Goal: Task Accomplishment & Management: Use online tool/utility

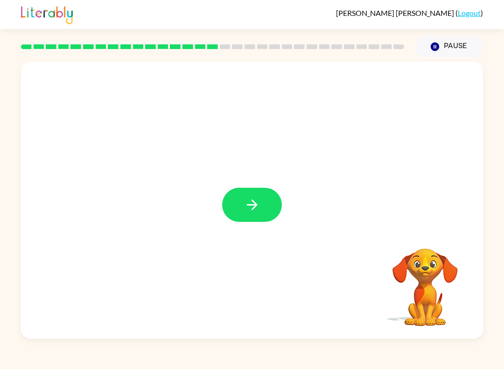
click at [259, 210] on icon "button" at bounding box center [252, 205] width 16 height 16
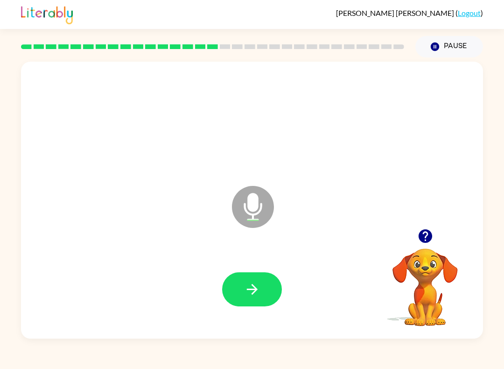
click at [256, 286] on icon "button" at bounding box center [252, 289] width 16 height 16
click at [268, 211] on icon at bounding box center [253, 207] width 42 height 42
click at [423, 240] on icon "button" at bounding box center [425, 236] width 14 height 14
click at [268, 287] on button "button" at bounding box center [252, 289] width 60 height 34
click at [259, 295] on icon "button" at bounding box center [252, 289] width 16 height 16
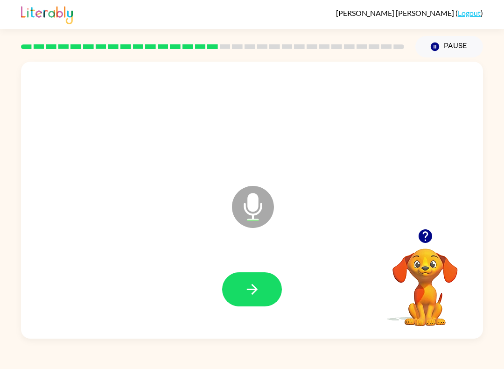
click at [276, 298] on button "button" at bounding box center [252, 289] width 60 height 34
click at [252, 279] on button "button" at bounding box center [252, 289] width 60 height 34
click at [252, 295] on icon "button" at bounding box center [252, 289] width 16 height 16
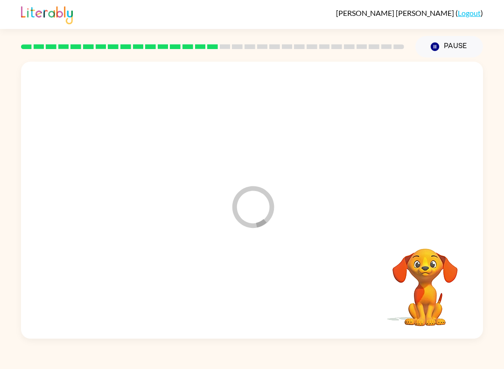
click at [252, 295] on div at bounding box center [252, 289] width 444 height 80
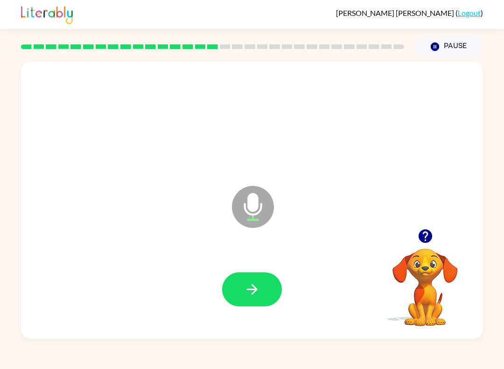
click at [260, 285] on icon "button" at bounding box center [252, 289] width 16 height 16
click at [241, 295] on button "button" at bounding box center [252, 289] width 60 height 34
click at [246, 288] on icon "button" at bounding box center [252, 289] width 16 height 16
click at [263, 286] on button "button" at bounding box center [252, 289] width 60 height 34
click at [249, 284] on icon "button" at bounding box center [252, 289] width 16 height 16
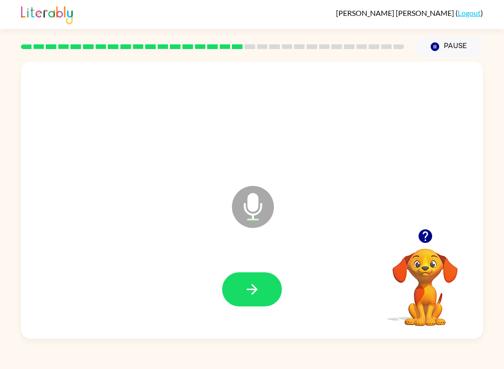
click at [262, 298] on button "button" at bounding box center [252, 289] width 60 height 34
click at [251, 288] on icon "button" at bounding box center [252, 289] width 16 height 16
click at [255, 297] on icon "button" at bounding box center [252, 289] width 16 height 16
click at [250, 292] on icon "button" at bounding box center [252, 289] width 16 height 16
click at [259, 296] on icon "button" at bounding box center [252, 289] width 16 height 16
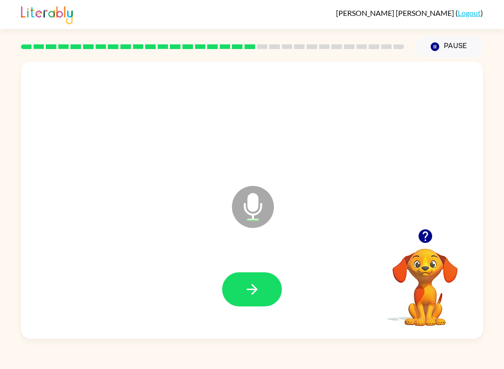
click at [263, 278] on button "button" at bounding box center [252, 289] width 60 height 34
click at [233, 296] on button "button" at bounding box center [252, 289] width 60 height 34
click at [232, 296] on div at bounding box center [252, 289] width 444 height 80
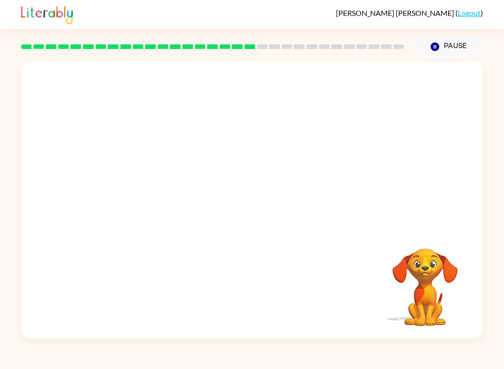
click at [26, 366] on div "[PERSON_NAME] ( Logout ) Pause Pause Your browser must support playing .mp4 fil…" at bounding box center [252, 184] width 504 height 369
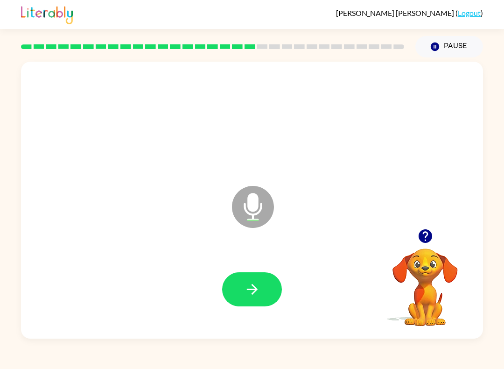
click at [253, 295] on icon "button" at bounding box center [252, 289] width 16 height 16
click at [234, 288] on button "button" at bounding box center [252, 289] width 60 height 34
click at [268, 279] on button "button" at bounding box center [252, 289] width 60 height 34
click at [270, 287] on button "button" at bounding box center [252, 289] width 60 height 34
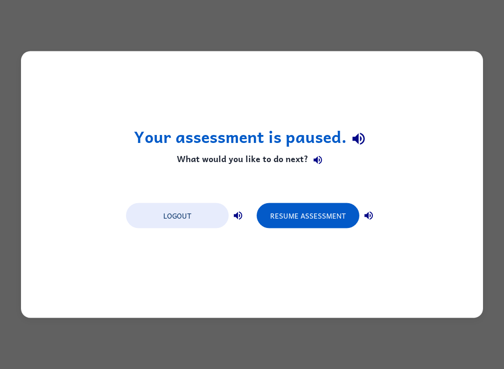
click at [291, 217] on button "Resume Assessment" at bounding box center [308, 215] width 103 height 25
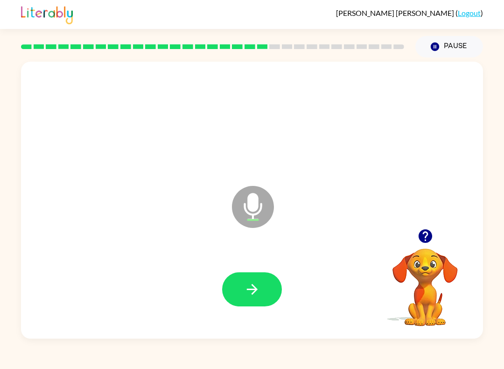
click at [260, 296] on icon "button" at bounding box center [252, 289] width 16 height 16
click at [245, 288] on icon "button" at bounding box center [252, 289] width 16 height 16
click at [253, 289] on icon "button" at bounding box center [251, 289] width 11 height 11
click at [284, 283] on div at bounding box center [252, 289] width 444 height 80
click at [244, 297] on icon "button" at bounding box center [252, 289] width 16 height 16
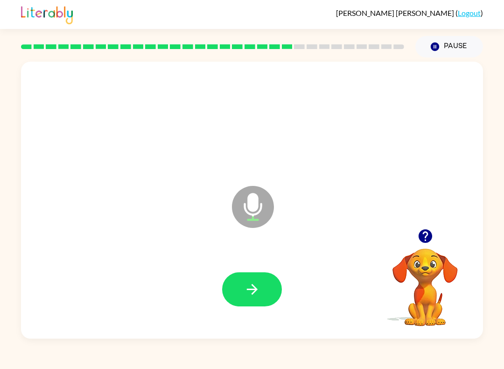
click at [260, 287] on icon "button" at bounding box center [252, 289] width 16 height 16
click at [262, 297] on button "button" at bounding box center [252, 289] width 60 height 34
click at [260, 297] on icon "button" at bounding box center [252, 289] width 16 height 16
click at [278, 294] on button "button" at bounding box center [252, 289] width 60 height 34
click at [256, 296] on icon "button" at bounding box center [252, 289] width 16 height 16
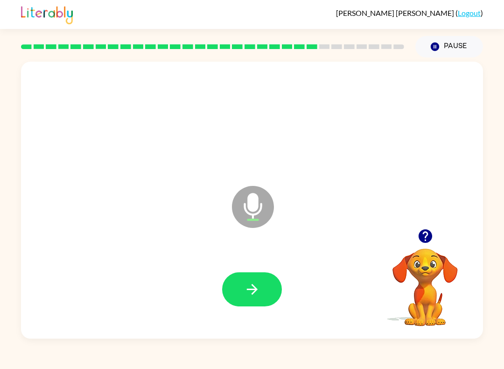
click at [254, 297] on icon "button" at bounding box center [252, 289] width 16 height 16
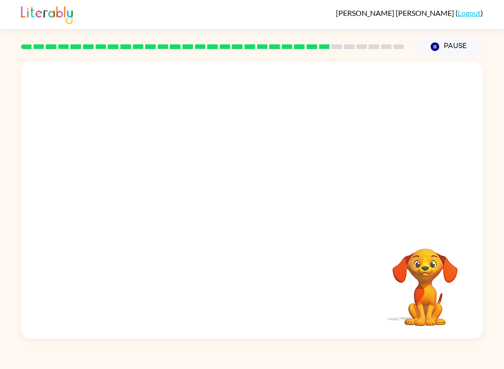
click at [162, 362] on div "[PERSON_NAME] ( Logout ) Pause Pause Your browser must support playing .mp4 fil…" at bounding box center [252, 184] width 504 height 369
click at [189, 346] on div "[PERSON_NAME] ( Logout ) Pause Pause Your browser must support playing .mp4 fil…" at bounding box center [252, 184] width 504 height 369
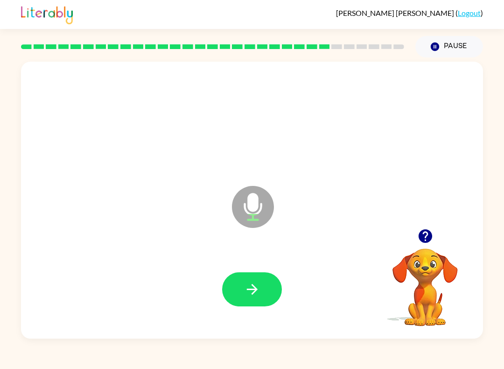
click at [243, 287] on button "button" at bounding box center [252, 289] width 60 height 34
click at [268, 295] on button "button" at bounding box center [252, 289] width 60 height 34
click at [263, 275] on button "button" at bounding box center [252, 289] width 60 height 34
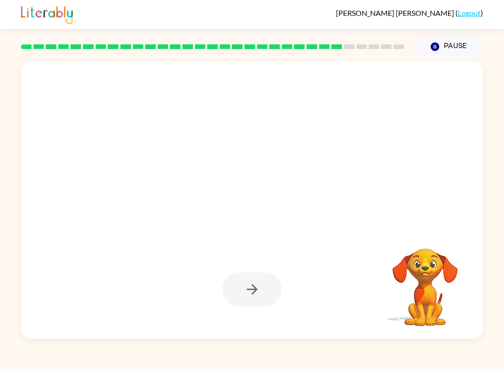
click at [218, 288] on div at bounding box center [252, 289] width 444 height 80
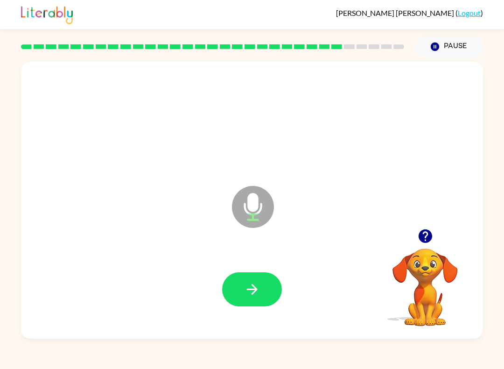
click at [252, 294] on icon "button" at bounding box center [251, 289] width 11 height 11
click at [254, 284] on icon "button" at bounding box center [252, 289] width 16 height 16
click at [243, 283] on button "button" at bounding box center [252, 289] width 60 height 34
click at [246, 283] on icon "button" at bounding box center [252, 289] width 16 height 16
click at [253, 292] on icon "button" at bounding box center [252, 289] width 16 height 16
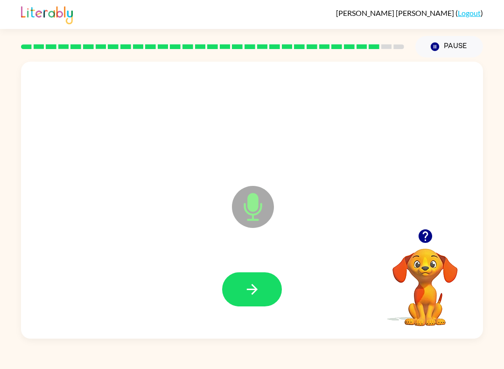
click at [238, 293] on button "button" at bounding box center [252, 289] width 60 height 34
click at [244, 298] on button "button" at bounding box center [252, 289] width 60 height 34
click at [240, 289] on button "button" at bounding box center [252, 289] width 60 height 34
click at [250, 297] on icon "button" at bounding box center [252, 289] width 16 height 16
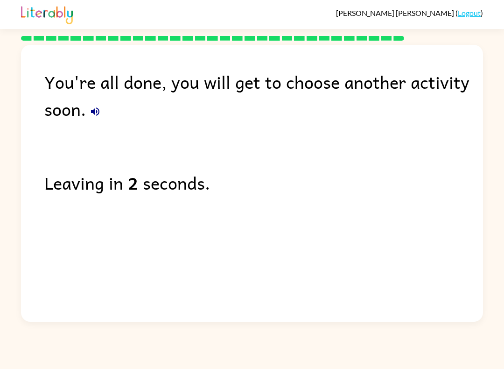
click at [98, 110] on icon "button" at bounding box center [95, 111] width 8 height 8
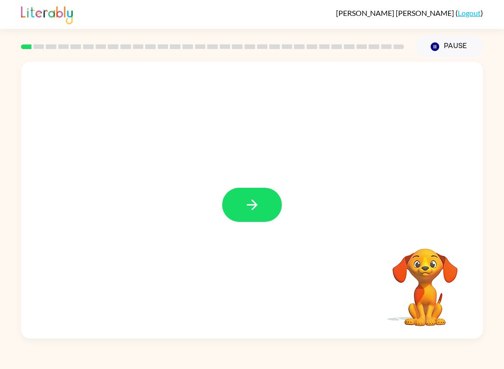
click at [241, 203] on button "button" at bounding box center [252, 205] width 60 height 34
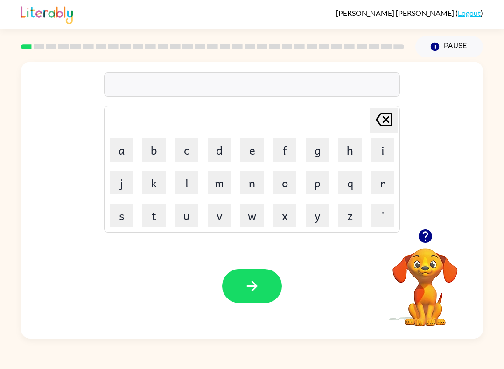
click at [320, 187] on button "p" at bounding box center [317, 182] width 23 height 23
click at [129, 158] on button "a" at bounding box center [121, 149] width 23 height 23
click at [225, 152] on button "d" at bounding box center [219, 149] width 23 height 23
click at [254, 291] on icon "button" at bounding box center [252, 286] width 16 height 16
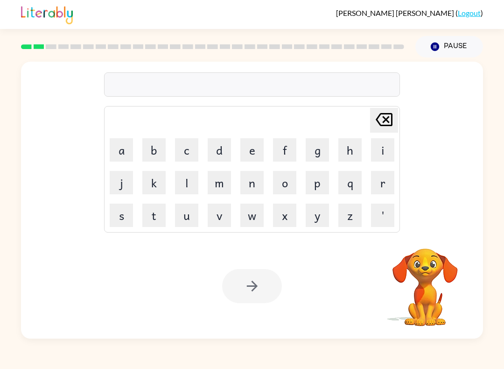
click at [321, 183] on button "p" at bounding box center [317, 182] width 23 height 23
click at [120, 151] on button "a" at bounding box center [121, 149] width 23 height 23
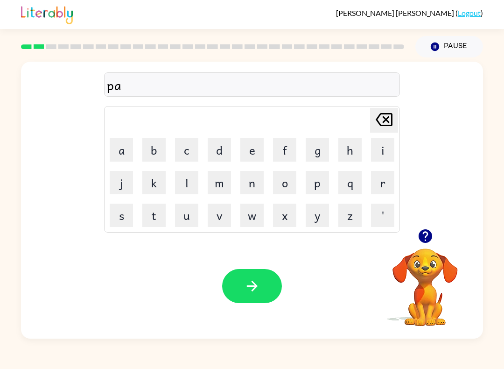
click at [247, 222] on button "w" at bounding box center [251, 215] width 23 height 23
click at [254, 287] on icon "button" at bounding box center [252, 286] width 16 height 16
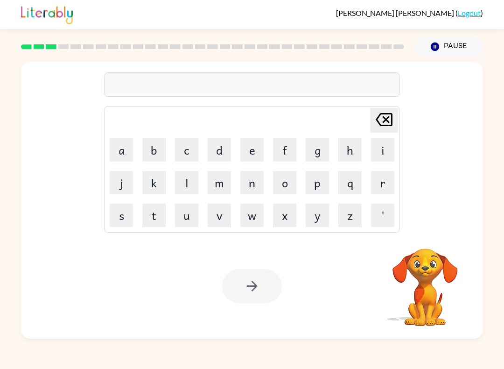
click at [256, 189] on button "n" at bounding box center [251, 182] width 23 height 23
click at [284, 186] on button "o" at bounding box center [284, 182] width 23 height 23
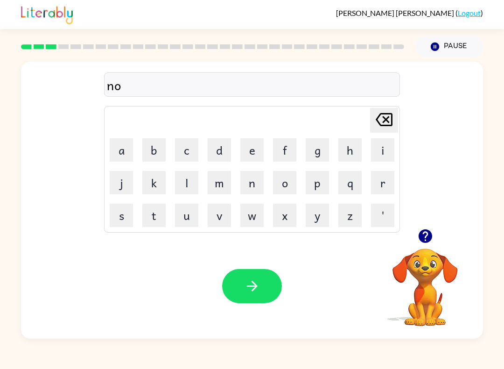
click at [383, 189] on button "r" at bounding box center [382, 182] width 23 height 23
click at [156, 221] on button "t" at bounding box center [153, 215] width 23 height 23
click at [353, 149] on button "h" at bounding box center [349, 149] width 23 height 23
click at [257, 285] on icon "button" at bounding box center [252, 286] width 16 height 16
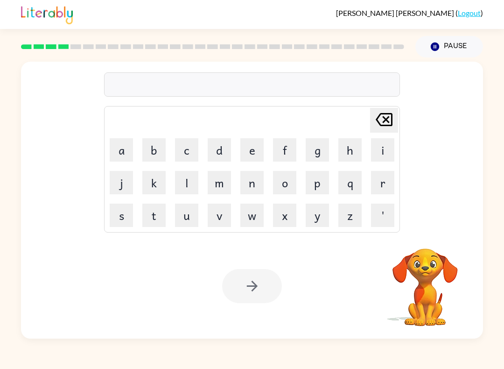
click at [116, 221] on button "s" at bounding box center [121, 215] width 23 height 23
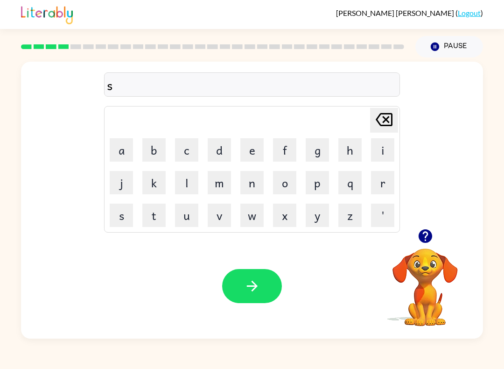
click at [381, 144] on button "i" at bounding box center [382, 149] width 23 height 23
click at [389, 124] on icon "Delete Delete last character input" at bounding box center [384, 119] width 22 height 22
click at [250, 226] on button "w" at bounding box center [251, 215] width 23 height 23
click at [387, 149] on button "i" at bounding box center [382, 149] width 23 height 23
click at [225, 171] on button "m" at bounding box center [219, 182] width 23 height 23
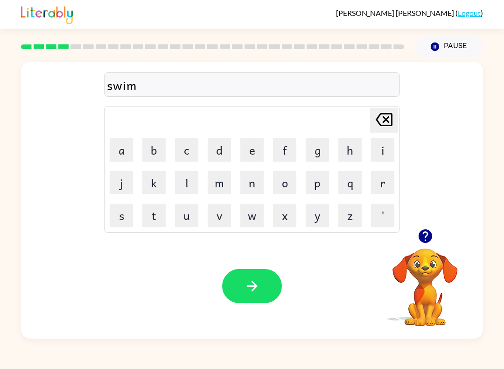
click at [222, 181] on button "m" at bounding box center [219, 182] width 23 height 23
click at [260, 288] on icon "button" at bounding box center [252, 286] width 16 height 16
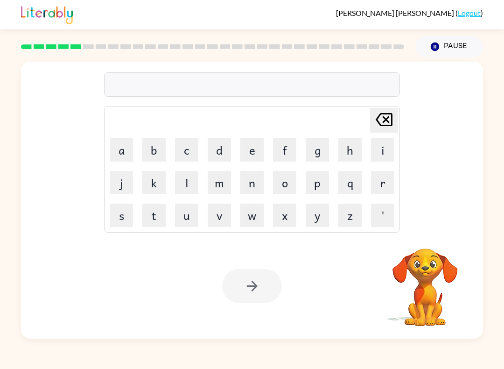
click at [125, 222] on button "s" at bounding box center [121, 215] width 23 height 23
click at [192, 153] on button "c" at bounding box center [186, 149] width 23 height 23
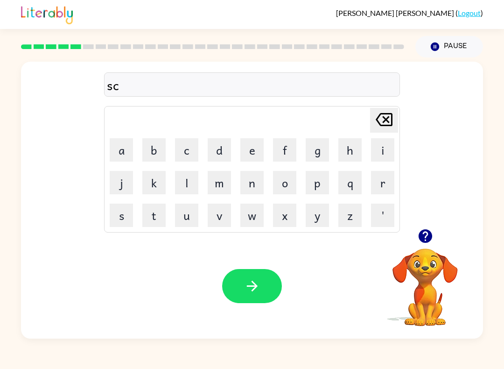
click at [288, 184] on button "o" at bounding box center [284, 182] width 23 height 23
click at [156, 219] on button "t" at bounding box center [153, 215] width 23 height 23
click at [383, 121] on icon "Delete Delete last character input" at bounding box center [384, 119] width 22 height 22
click at [185, 217] on button "u" at bounding box center [186, 215] width 23 height 23
click at [152, 225] on button "t" at bounding box center [153, 215] width 23 height 23
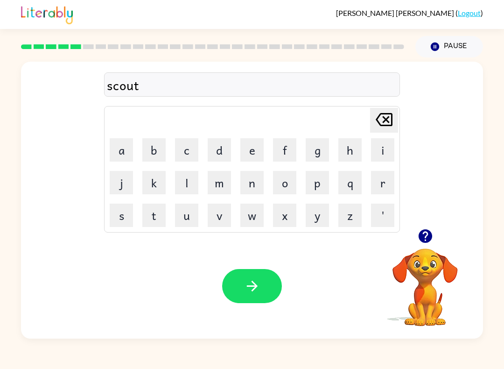
click at [252, 288] on icon "button" at bounding box center [252, 286] width 16 height 16
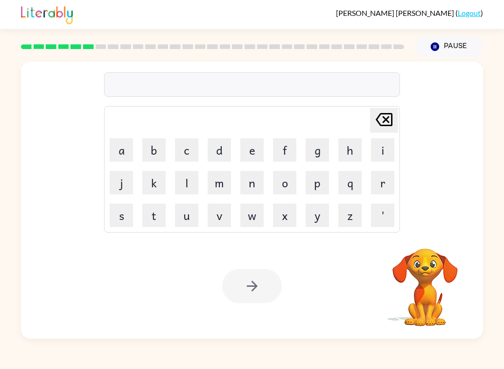
click at [124, 155] on button "a" at bounding box center [121, 149] width 23 height 23
click at [221, 179] on button "m" at bounding box center [219, 182] width 23 height 23
click at [253, 152] on button "e" at bounding box center [251, 149] width 23 height 23
click at [252, 288] on icon "button" at bounding box center [252, 286] width 16 height 16
click at [123, 221] on button "s" at bounding box center [121, 215] width 23 height 23
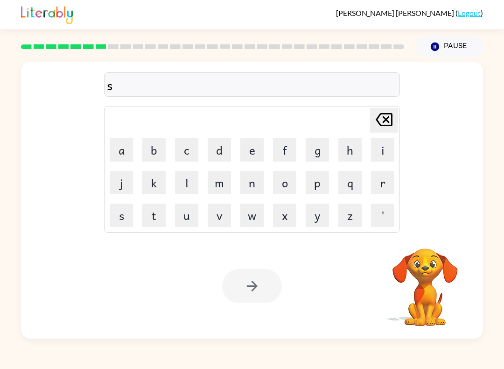
click at [192, 154] on button "c" at bounding box center [186, 149] width 23 height 23
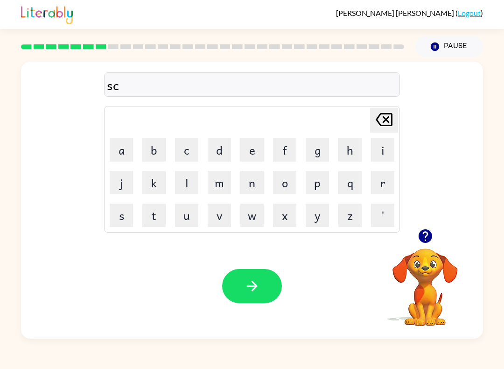
click at [385, 189] on button "r" at bounding box center [382, 182] width 23 height 23
click at [383, 152] on button "i" at bounding box center [382, 149] width 23 height 23
click at [153, 148] on button "b" at bounding box center [153, 149] width 23 height 23
click at [253, 154] on button "e" at bounding box center [251, 149] width 23 height 23
click at [191, 191] on button "l" at bounding box center [186, 182] width 23 height 23
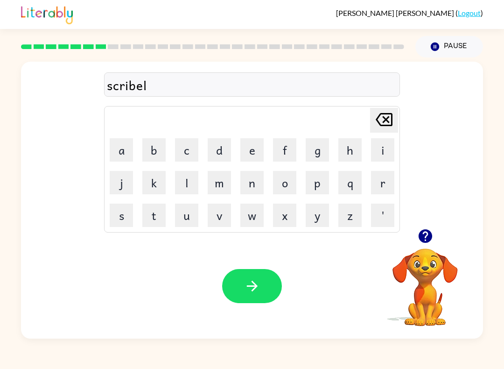
click at [248, 281] on icon "button" at bounding box center [252, 286] width 16 height 16
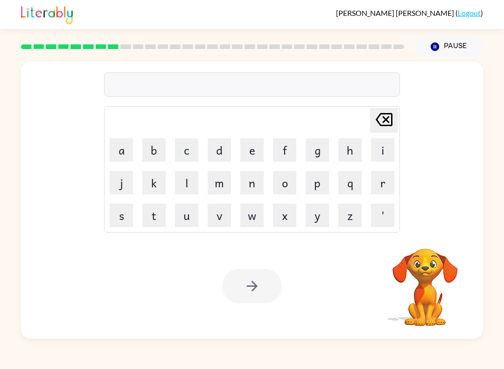
click at [322, 152] on button "g" at bounding box center [317, 149] width 23 height 23
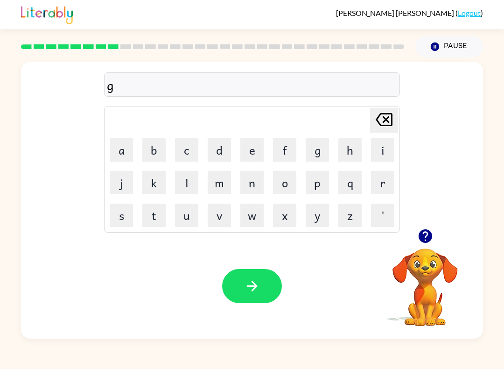
click at [382, 186] on button "r" at bounding box center [382, 182] width 23 height 23
click at [127, 221] on button "s" at bounding box center [121, 215] width 23 height 23
click at [387, 117] on icon "Delete Delete last character input" at bounding box center [384, 119] width 22 height 22
click at [121, 155] on button "a" at bounding box center [121, 149] width 23 height 23
click at [286, 154] on button "f" at bounding box center [284, 149] width 23 height 23
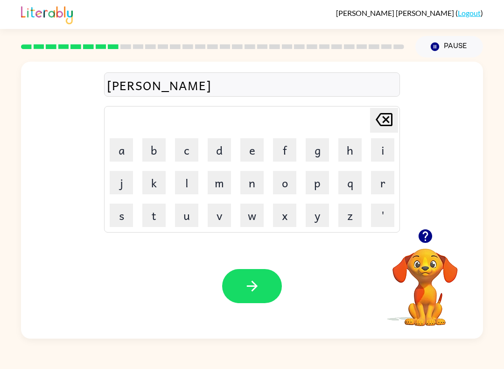
click at [264, 282] on button "button" at bounding box center [252, 286] width 60 height 34
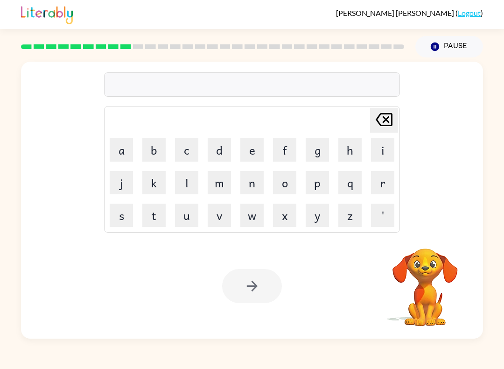
click at [319, 185] on button "p" at bounding box center [317, 182] width 23 height 23
click at [284, 185] on button "o" at bounding box center [284, 182] width 23 height 23
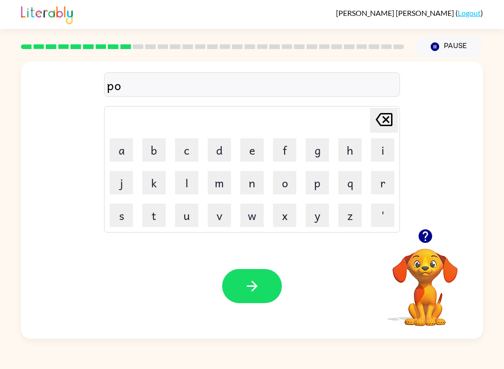
click at [384, 150] on button "i" at bounding box center [382, 149] width 23 height 23
click at [253, 192] on button "n" at bounding box center [251, 182] width 23 height 23
click at [159, 225] on button "t" at bounding box center [153, 215] width 23 height 23
click at [238, 281] on button "button" at bounding box center [252, 286] width 60 height 34
click at [183, 221] on button "u" at bounding box center [186, 215] width 23 height 23
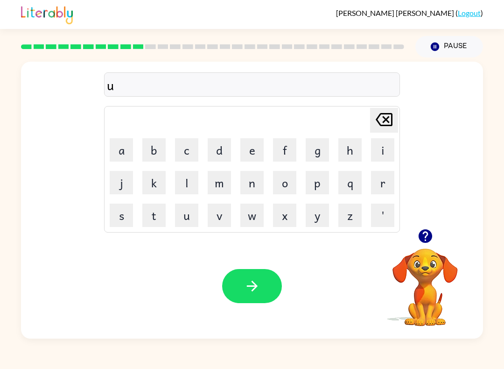
click at [258, 189] on button "n" at bounding box center [251, 182] width 23 height 23
click at [288, 135] on td "f" at bounding box center [285, 150] width 32 height 32
click at [284, 147] on button "f" at bounding box center [284, 149] width 23 height 23
click at [280, 190] on button "o" at bounding box center [284, 182] width 23 height 23
click at [192, 178] on button "l" at bounding box center [186, 182] width 23 height 23
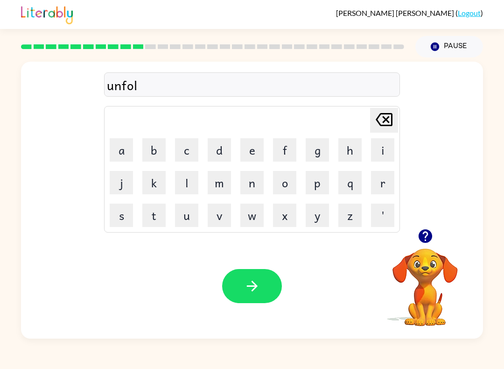
click at [220, 142] on button "d" at bounding box center [219, 149] width 23 height 23
click at [260, 288] on icon "button" at bounding box center [252, 286] width 16 height 16
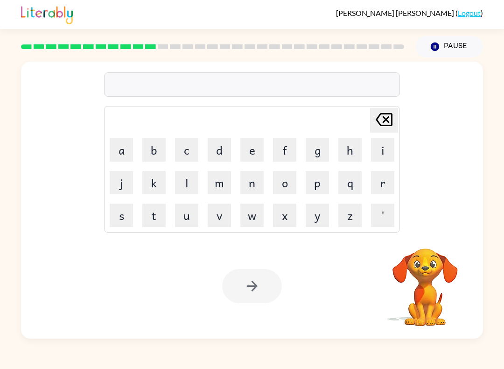
click at [217, 217] on button "v" at bounding box center [219, 215] width 23 height 23
click at [288, 179] on button "o" at bounding box center [284, 182] width 23 height 23
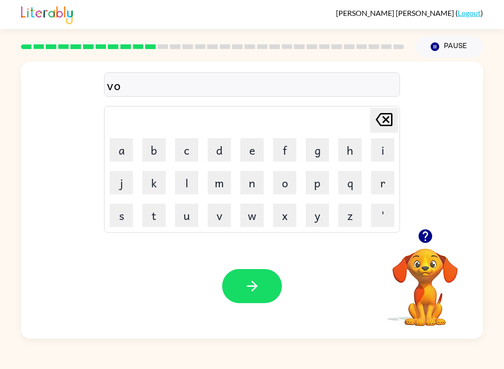
click at [161, 217] on button "t" at bounding box center [153, 215] width 23 height 23
click at [255, 151] on button "e" at bounding box center [251, 149] width 23 height 23
click at [217, 289] on div "Your browser must support playing .mp4 files to use Literably. Please try using…" at bounding box center [252, 285] width 462 height 105
click at [259, 292] on icon "button" at bounding box center [252, 286] width 16 height 16
click at [223, 186] on button "m" at bounding box center [219, 182] width 23 height 23
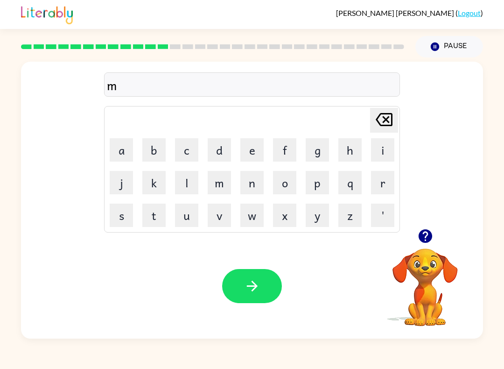
click at [129, 225] on button "s" at bounding box center [121, 215] width 23 height 23
click at [156, 220] on button "t" at bounding box center [153, 215] width 23 height 23
click at [119, 158] on button "a" at bounding box center [121, 149] width 23 height 23
click at [187, 147] on button "c" at bounding box center [186, 149] width 23 height 23
click at [162, 190] on button "k" at bounding box center [153, 182] width 23 height 23
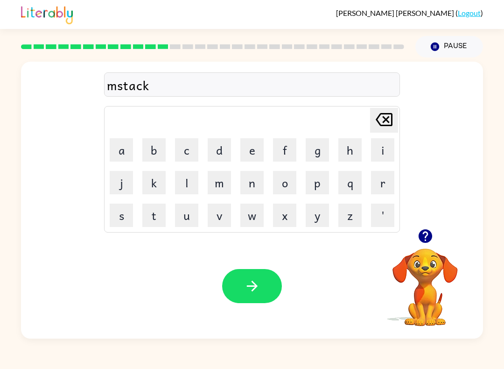
click at [270, 290] on button "button" at bounding box center [252, 286] width 60 height 34
click at [253, 295] on div at bounding box center [252, 286] width 60 height 34
click at [423, 238] on icon "button" at bounding box center [425, 236] width 14 height 14
click at [154, 187] on button "k" at bounding box center [153, 182] width 23 height 23
click at [383, 155] on button "i" at bounding box center [382, 149] width 23 height 23
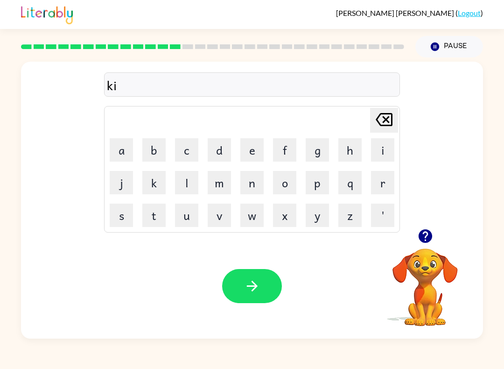
click at [246, 185] on button "n" at bounding box center [251, 182] width 23 height 23
click at [224, 152] on button "d" at bounding box center [219, 149] width 23 height 23
click at [193, 186] on button "l" at bounding box center [186, 182] width 23 height 23
click at [318, 220] on button "y" at bounding box center [317, 215] width 23 height 23
click at [276, 278] on button "button" at bounding box center [252, 286] width 60 height 34
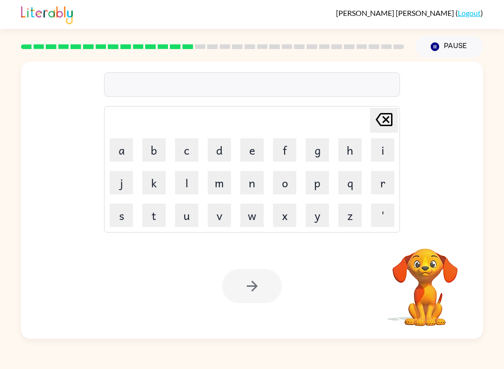
click at [220, 152] on button "d" at bounding box center [219, 149] width 23 height 23
click at [192, 185] on button "l" at bounding box center [186, 182] width 23 height 23
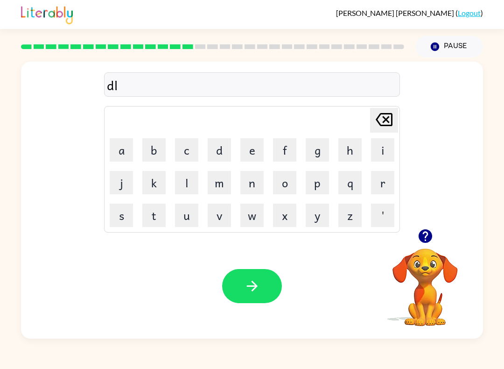
click at [130, 149] on button "a" at bounding box center [121, 149] width 23 height 23
click at [253, 151] on button "e" at bounding box center [251, 149] width 23 height 23
click at [259, 282] on icon "button" at bounding box center [252, 286] width 16 height 16
click at [191, 156] on button "c" at bounding box center [186, 149] width 23 height 23
click at [293, 183] on button "o" at bounding box center [284, 182] width 23 height 23
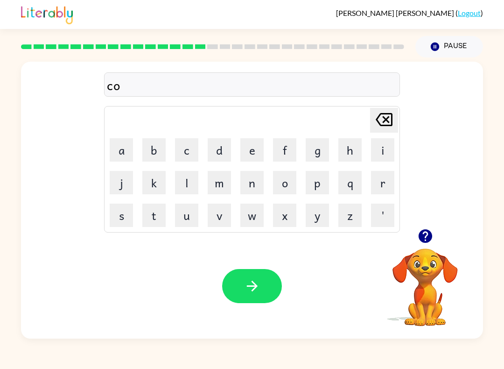
click at [385, 189] on button "r" at bounding box center [382, 182] width 23 height 23
click at [211, 156] on button "d" at bounding box center [219, 149] width 23 height 23
click at [244, 293] on icon "button" at bounding box center [252, 286] width 16 height 16
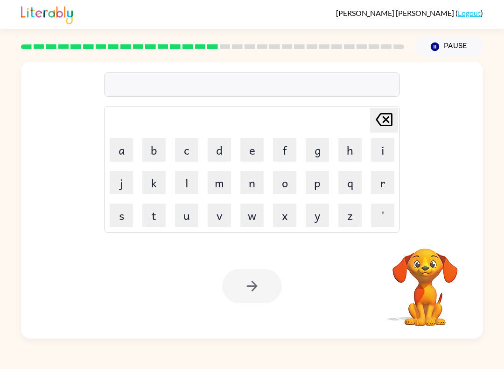
click at [351, 220] on button "z" at bounding box center [349, 215] width 23 height 23
click at [386, 156] on button "i" at bounding box center [382, 149] width 23 height 23
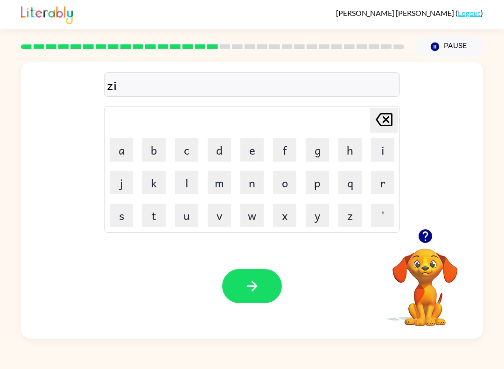
click at [321, 188] on button "p" at bounding box center [317, 182] width 23 height 23
click at [256, 289] on icon "button" at bounding box center [252, 286] width 16 height 16
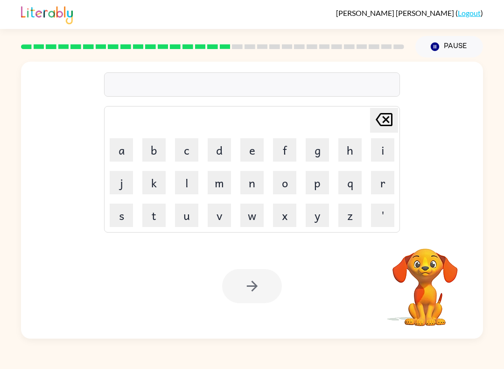
click at [215, 151] on button "d" at bounding box center [219, 149] width 23 height 23
click at [382, 185] on button "r" at bounding box center [382, 182] width 23 height 23
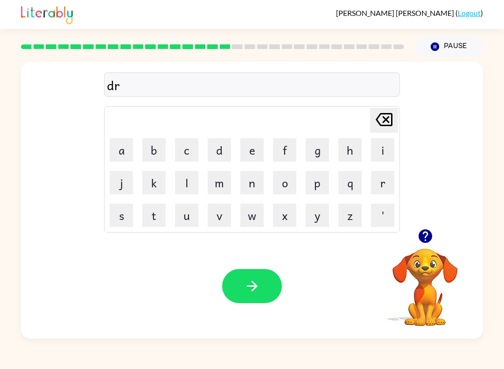
click at [286, 185] on button "o" at bounding box center [284, 182] width 23 height 23
click at [380, 152] on button "i" at bounding box center [382, 149] width 23 height 23
click at [387, 125] on icon "Delete Delete last character input" at bounding box center [384, 119] width 22 height 22
click at [320, 189] on button "p" at bounding box center [317, 182] width 23 height 23
click at [386, 149] on button "i" at bounding box center [382, 149] width 23 height 23
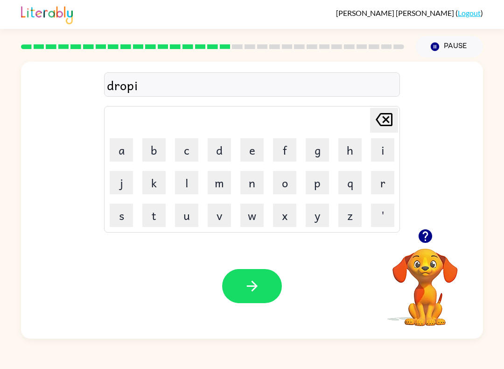
click at [253, 185] on button "n" at bounding box center [251, 182] width 23 height 23
click at [318, 157] on button "g" at bounding box center [317, 149] width 23 height 23
click at [273, 282] on button "button" at bounding box center [252, 286] width 60 height 34
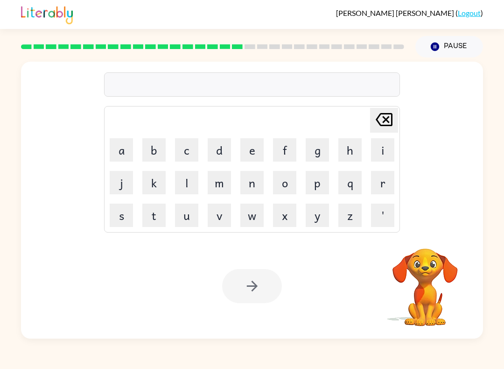
click at [352, 150] on button "h" at bounding box center [349, 149] width 23 height 23
click at [260, 148] on button "e" at bounding box center [251, 149] width 23 height 23
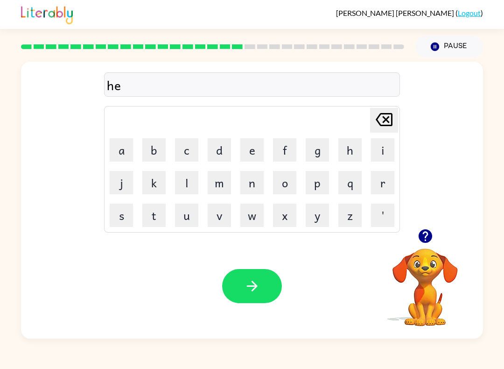
click at [387, 194] on button "r" at bounding box center [382, 182] width 23 height 23
click at [246, 285] on icon "button" at bounding box center [252, 286] width 16 height 16
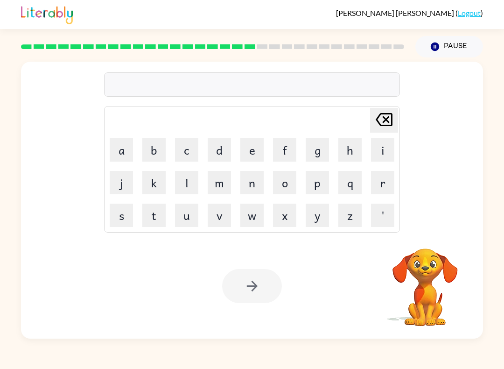
click at [387, 188] on button "r" at bounding box center [382, 182] width 23 height 23
click at [252, 149] on button "e" at bounding box center [251, 149] width 23 height 23
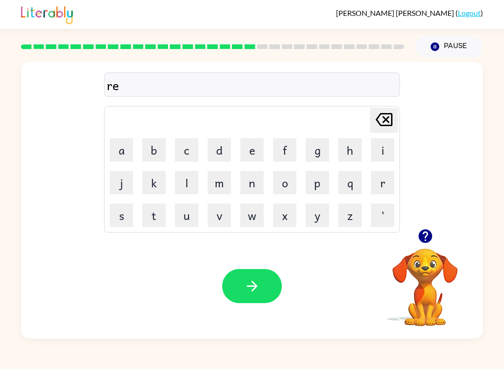
click at [130, 144] on button "a" at bounding box center [121, 149] width 23 height 23
click at [183, 157] on button "c" at bounding box center [186, 149] width 23 height 23
click at [349, 152] on button "h" at bounding box center [349, 149] width 23 height 23
click at [257, 283] on icon "button" at bounding box center [252, 286] width 16 height 16
click at [350, 150] on button "h" at bounding box center [349, 149] width 23 height 23
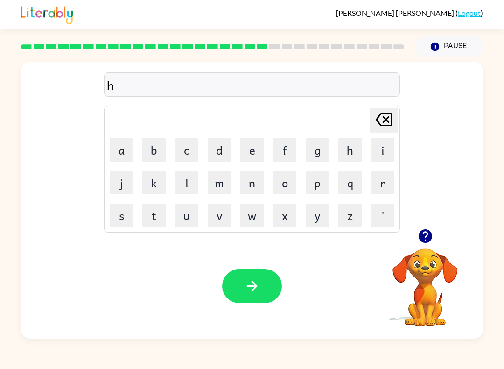
click at [389, 147] on button "i" at bounding box center [382, 149] width 23 height 23
click at [257, 193] on button "n" at bounding box center [251, 182] width 23 height 23
click at [158, 219] on button "t" at bounding box center [153, 215] width 23 height 23
click at [255, 159] on button "e" at bounding box center [251, 149] width 23 height 23
click at [224, 154] on button "d" at bounding box center [219, 149] width 23 height 23
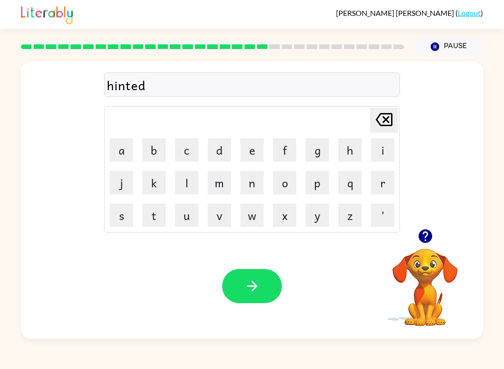
click at [254, 288] on icon "button" at bounding box center [252, 286] width 16 height 16
click at [382, 181] on button "r" at bounding box center [382, 182] width 23 height 23
click at [382, 146] on button "i" at bounding box center [382, 149] width 23 height 23
click at [129, 215] on button "s" at bounding box center [121, 215] width 23 height 23
click at [251, 154] on button "e" at bounding box center [251, 149] width 23 height 23
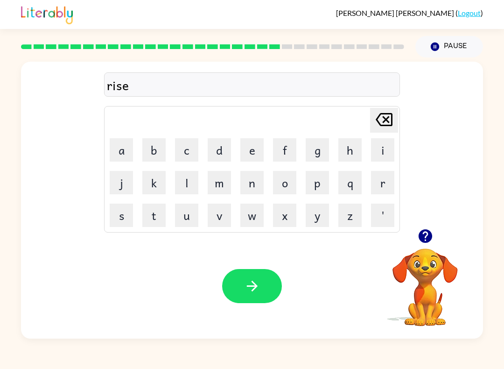
click at [241, 289] on button "button" at bounding box center [252, 286] width 60 height 34
click at [122, 152] on button "a" at bounding box center [121, 149] width 23 height 23
click at [389, 152] on button "i" at bounding box center [382, 149] width 23 height 23
click at [247, 185] on button "n" at bounding box center [251, 182] width 23 height 23
click at [187, 149] on button "c" at bounding box center [186, 149] width 23 height 23
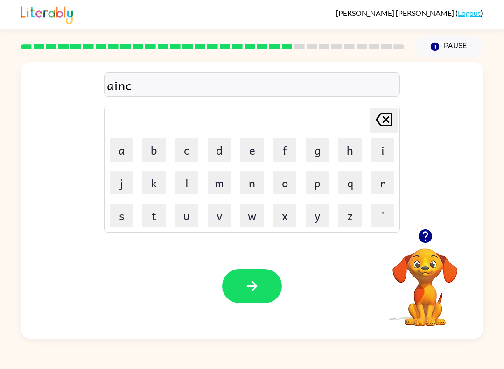
click at [285, 188] on button "o" at bounding box center [284, 182] width 23 height 23
click at [130, 152] on button "a" at bounding box center [121, 149] width 23 height 23
click at [152, 220] on button "t" at bounding box center [153, 215] width 23 height 23
click at [268, 289] on button "button" at bounding box center [252, 286] width 60 height 34
click at [425, 235] on icon "button" at bounding box center [425, 236] width 14 height 14
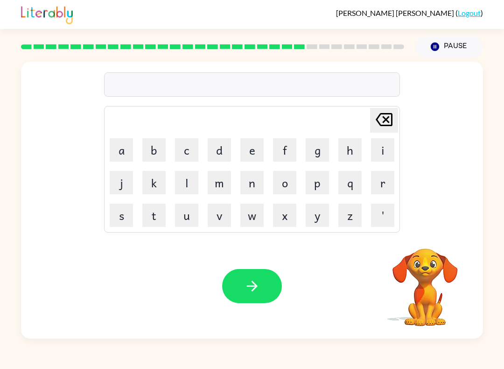
click at [385, 186] on button "r" at bounding box center [382, 182] width 23 height 23
click at [243, 148] on button "e" at bounding box center [251, 149] width 23 height 23
click at [217, 187] on button "m" at bounding box center [219, 182] width 23 height 23
click at [282, 188] on button "o" at bounding box center [284, 182] width 23 height 23
click at [388, 193] on button "r" at bounding box center [382, 182] width 23 height 23
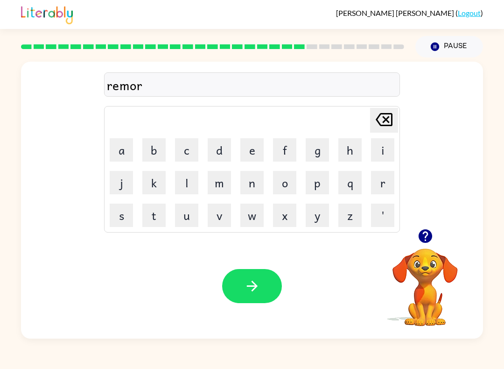
click at [157, 184] on button "k" at bounding box center [153, 182] width 23 height 23
click at [264, 293] on button "button" at bounding box center [252, 286] width 60 height 34
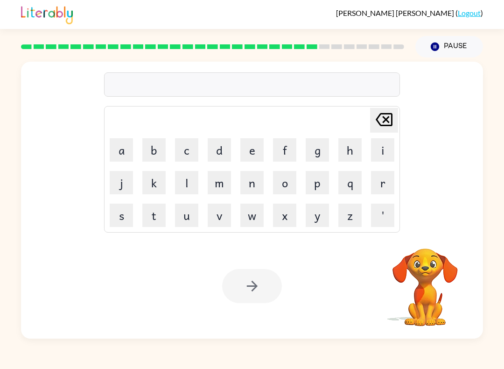
click at [452, 41] on button "Pause Pause" at bounding box center [449, 46] width 68 height 21
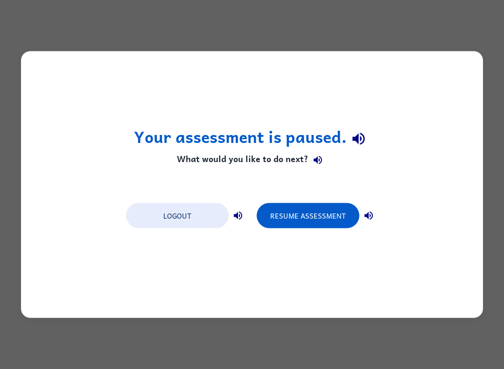
click at [183, 218] on button "Logout" at bounding box center [177, 215] width 103 height 25
